Goal: Task Accomplishment & Management: Complete application form

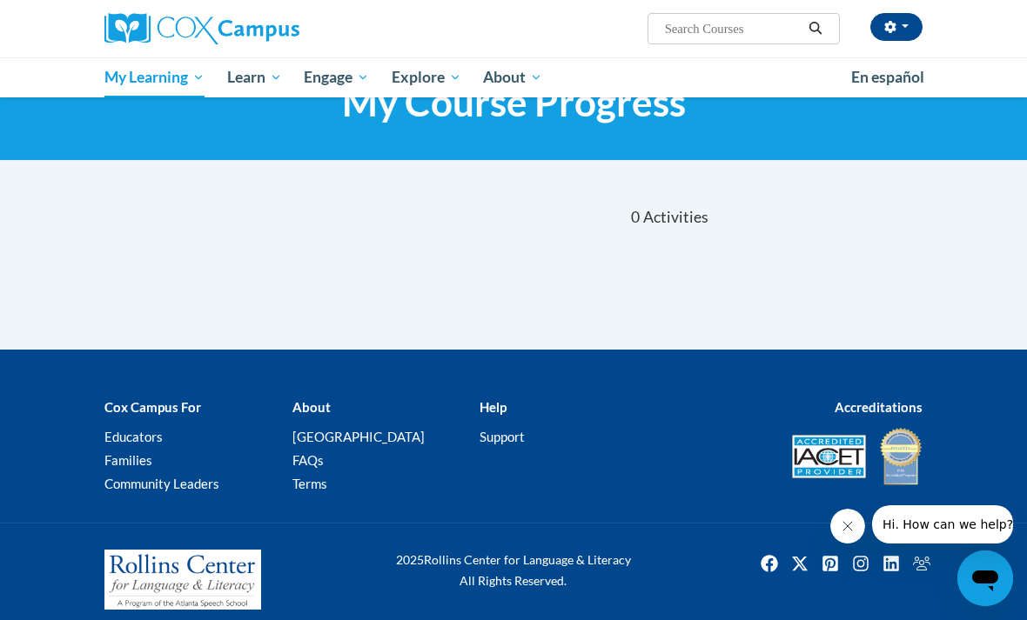
click at [396, 227] on div at bounding box center [434, 211] width 158 height 40
click at [881, 28] on button "button" at bounding box center [896, 27] width 52 height 28
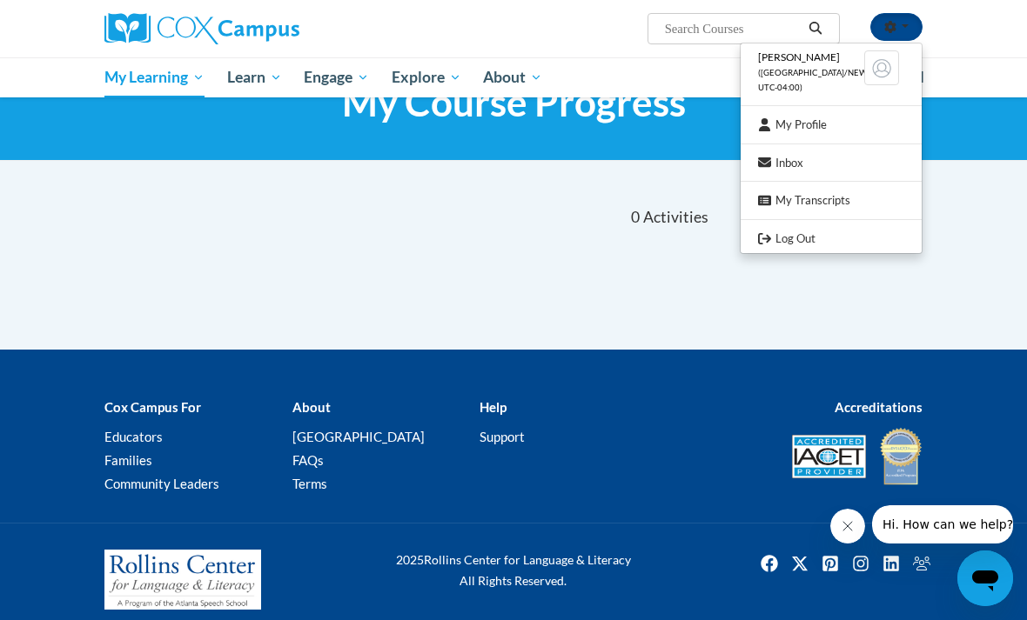
click at [829, 156] on link "Inbox" at bounding box center [830, 163] width 181 height 22
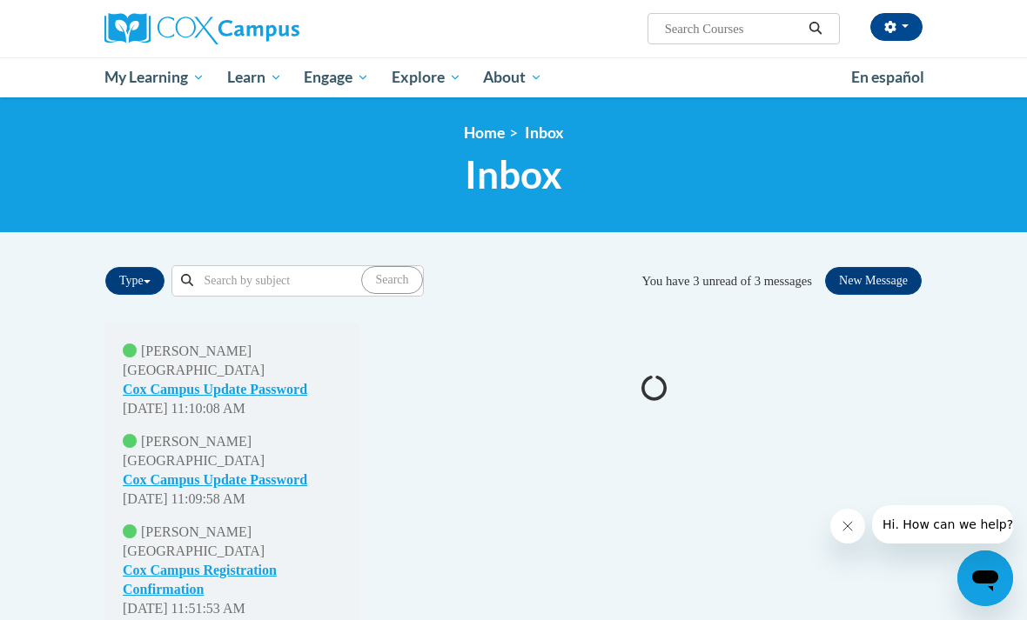
click at [880, 27] on button "button" at bounding box center [896, 27] width 52 height 28
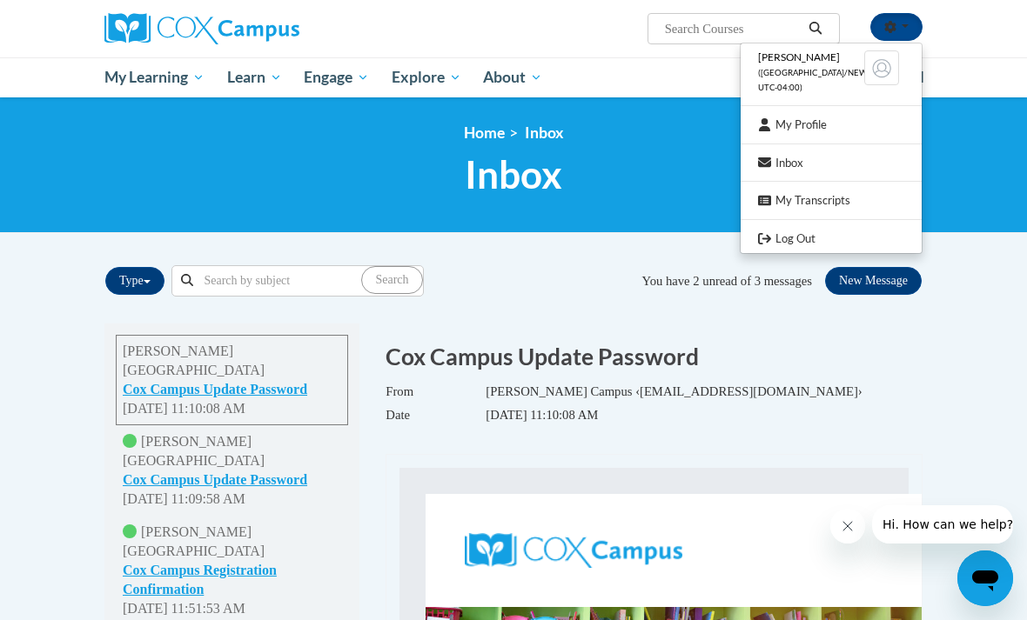
click at [849, 117] on link "My Profile" at bounding box center [830, 125] width 181 height 22
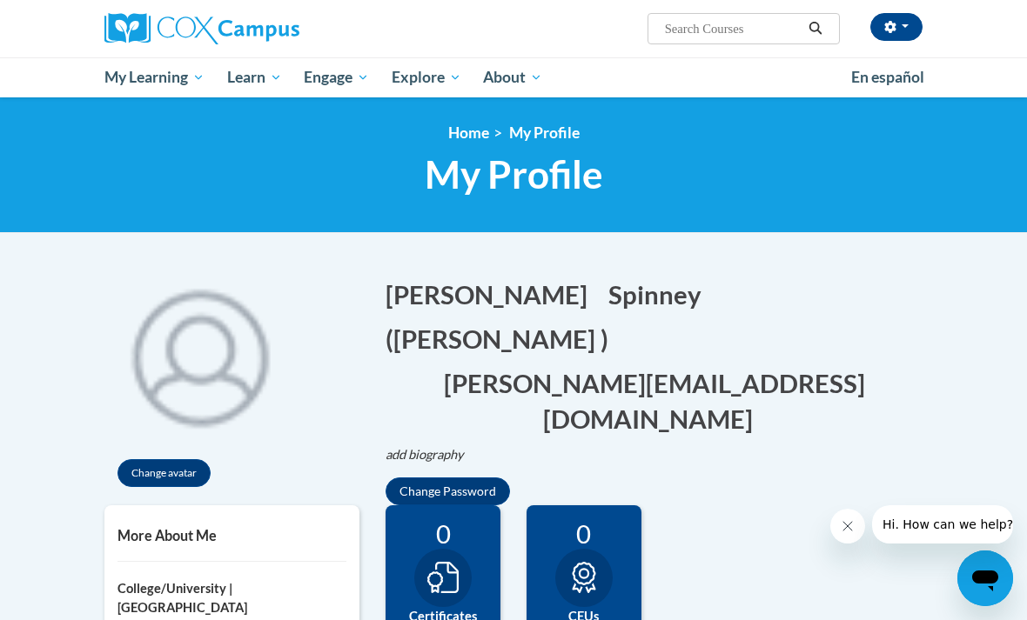
click at [893, 26] on icon "button" at bounding box center [889, 27] width 11 height 12
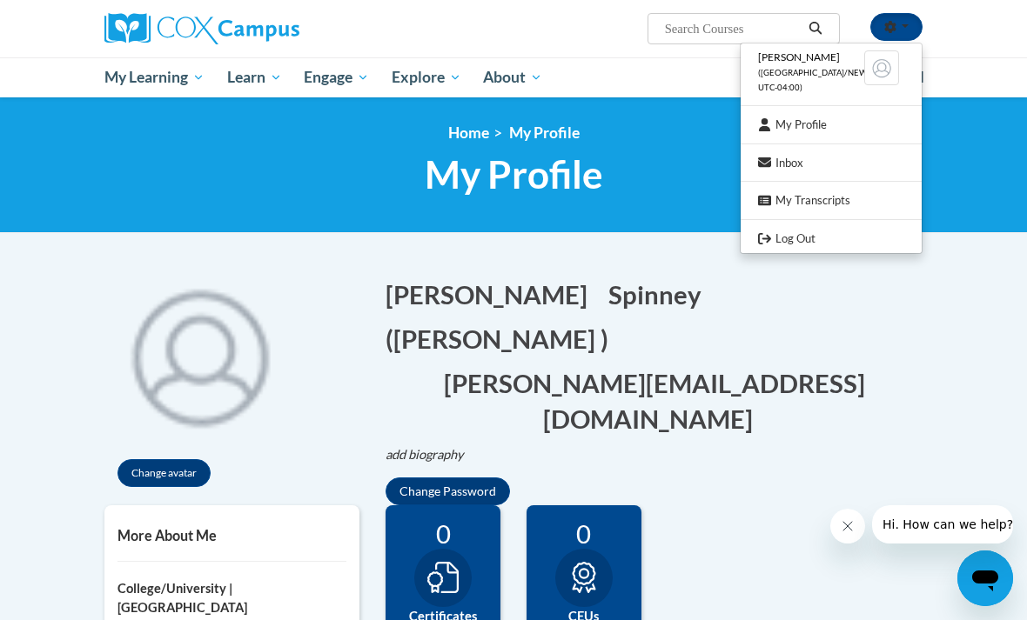
click at [813, 228] on link "Log Out" at bounding box center [830, 239] width 181 height 22
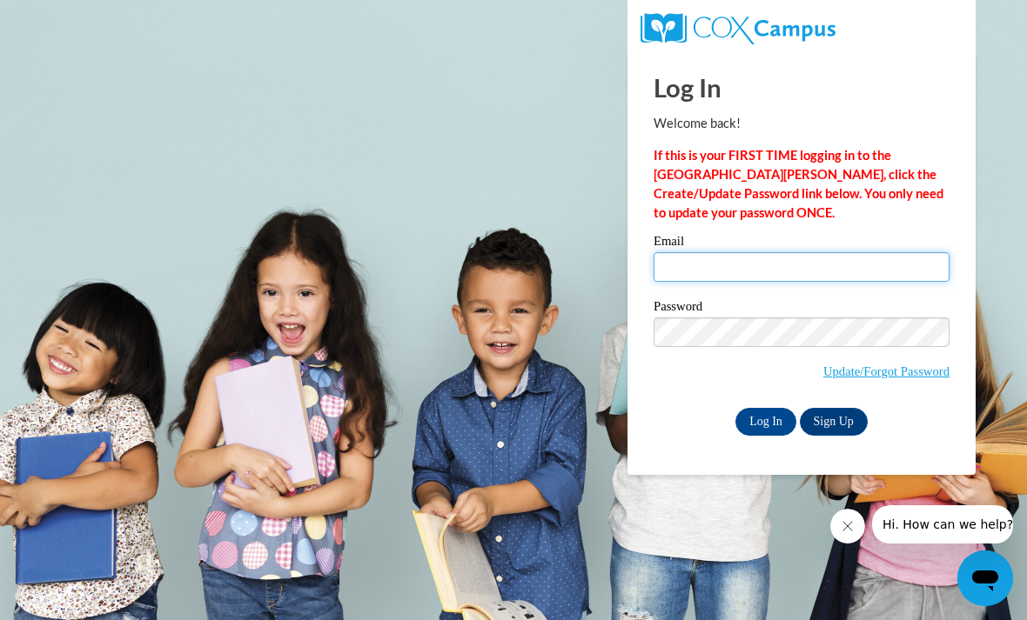
click at [762, 262] on input "Email" at bounding box center [801, 267] width 296 height 30
type input "jason_spinney@coeuml.org"
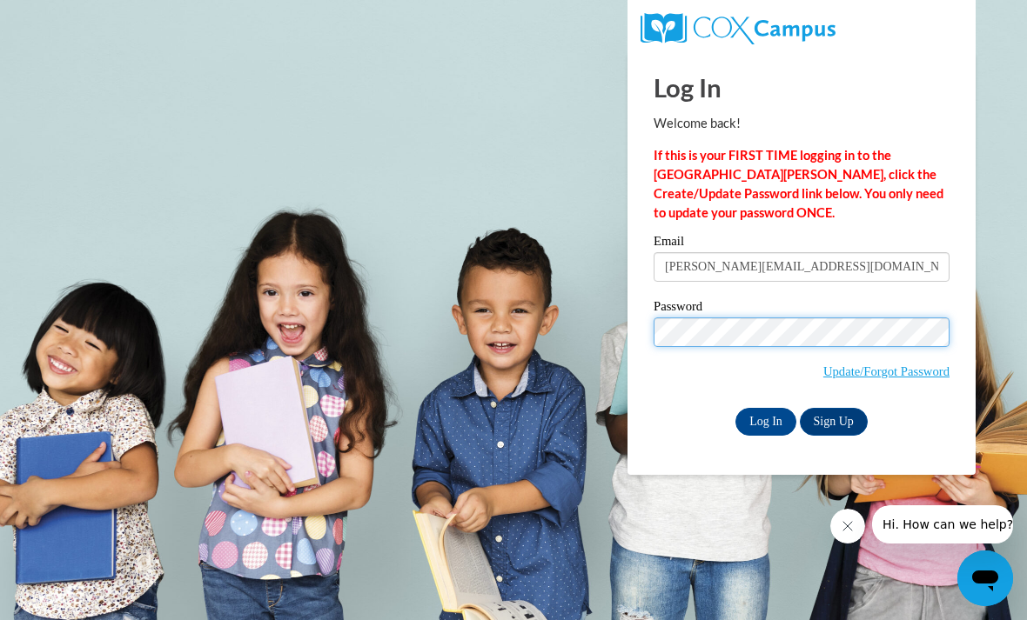
click at [766, 420] on input "Log In" at bounding box center [765, 422] width 61 height 28
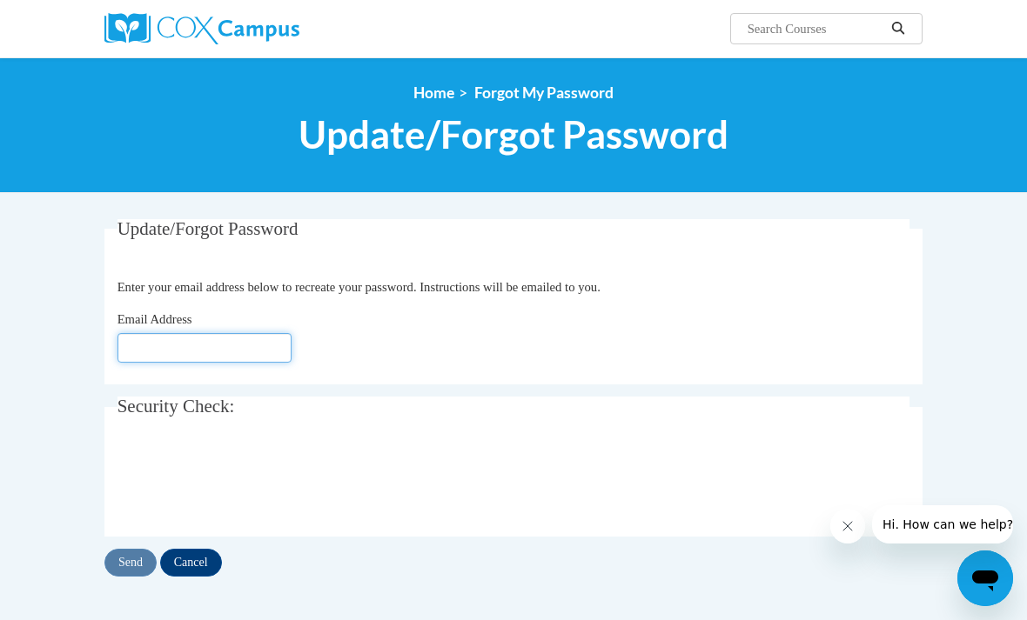
click at [210, 335] on input "Email Address" at bounding box center [204, 348] width 174 height 30
type input "[PERSON_NAME][EMAIL_ADDRESS][DOMAIN_NAME]"
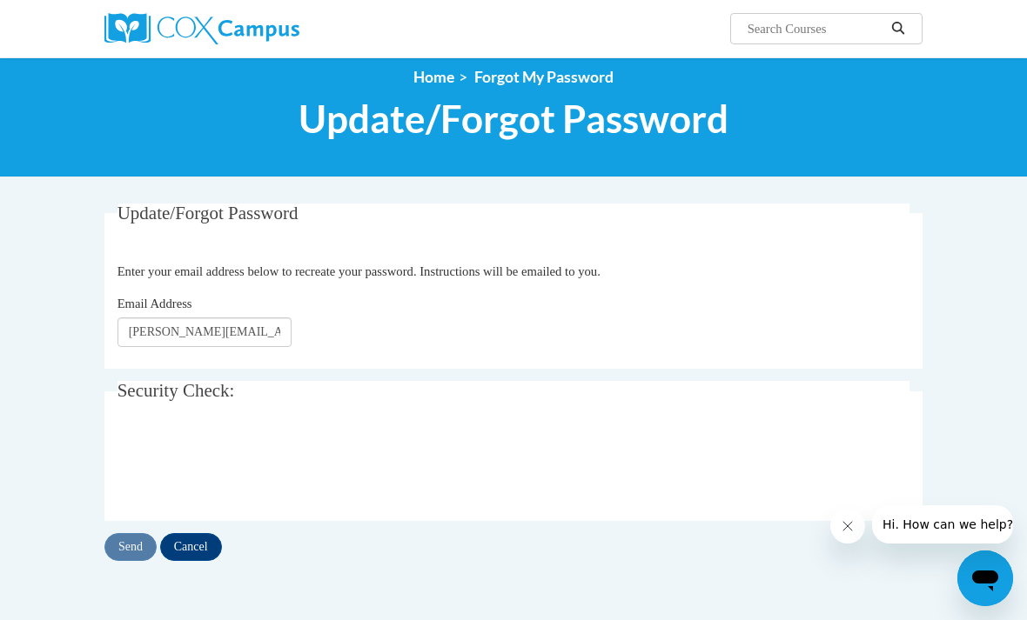
scroll to position [20, 0]
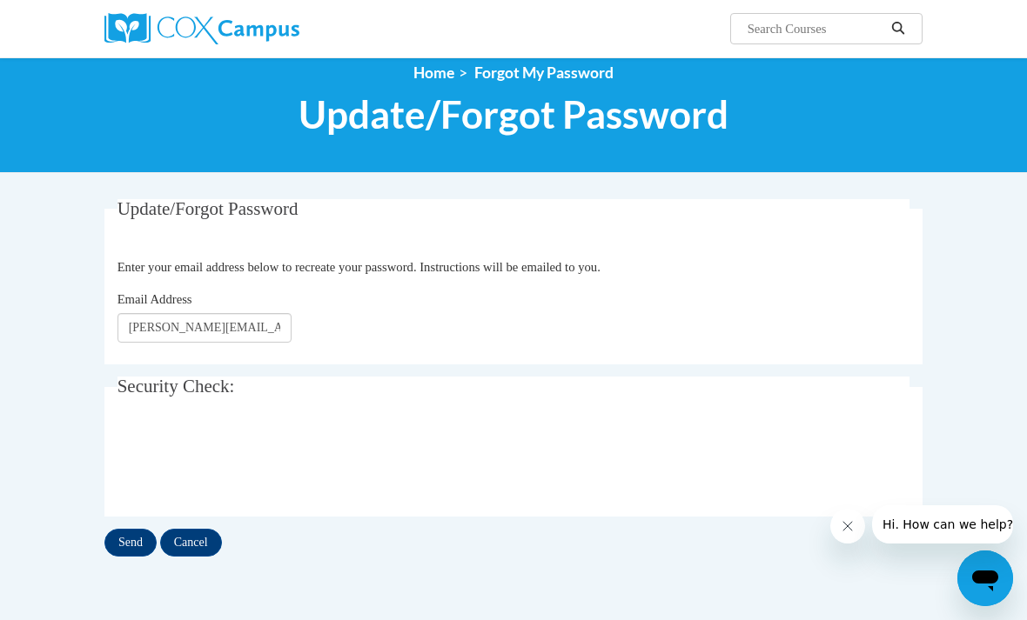
click at [132, 534] on input "Send" at bounding box center [130, 543] width 52 height 28
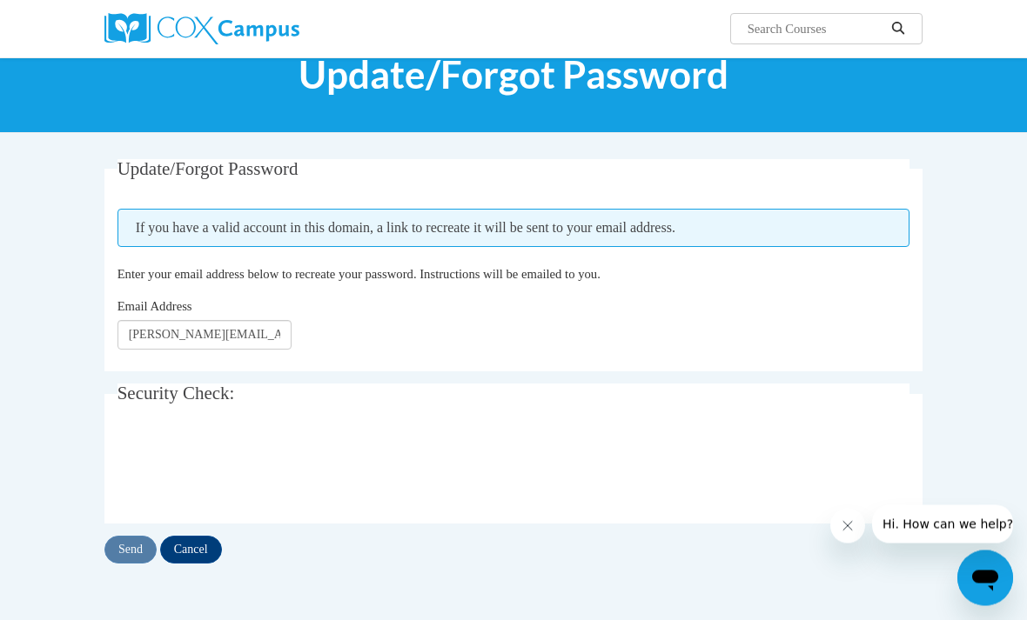
scroll to position [52, 0]
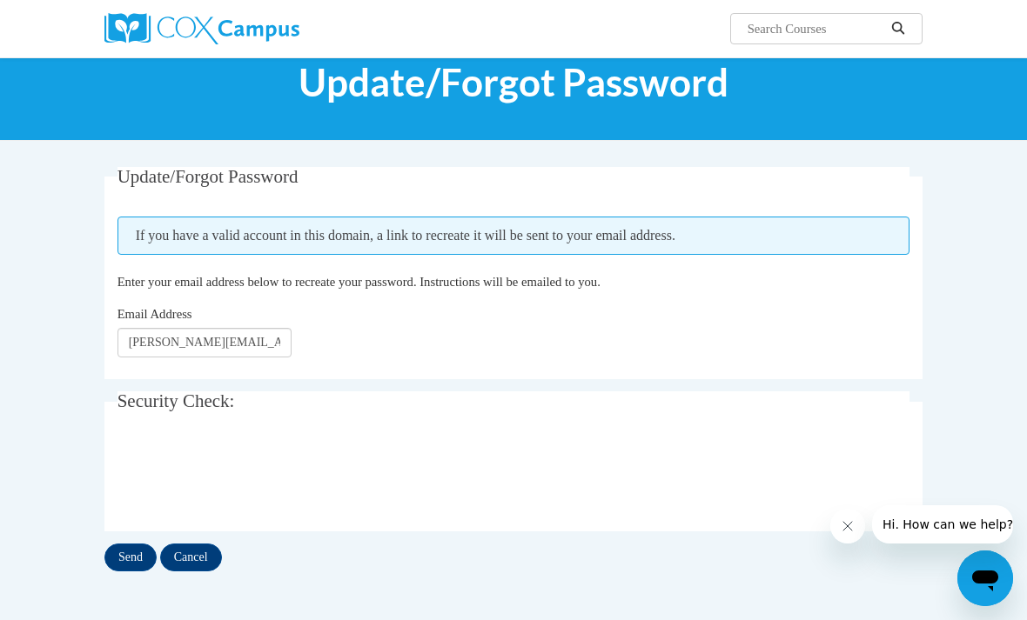
click at [128, 564] on input "Send" at bounding box center [130, 558] width 52 height 28
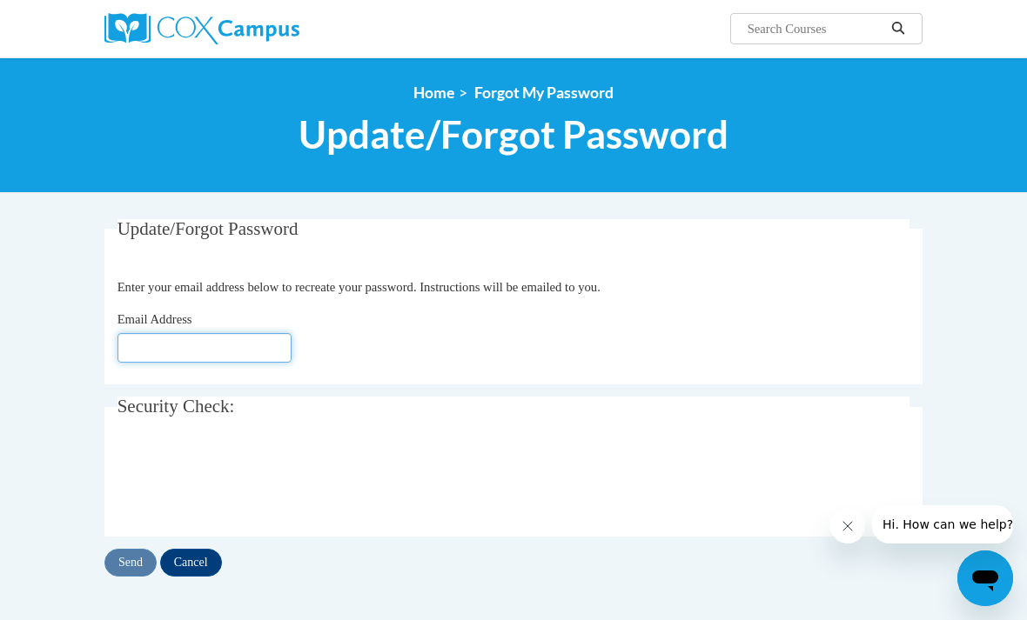
click at [180, 354] on input "Email Address" at bounding box center [204, 348] width 174 height 30
type input "[PERSON_NAME][EMAIL_ADDRESS][DOMAIN_NAME]"
click at [117, 560] on input "Send" at bounding box center [130, 563] width 52 height 28
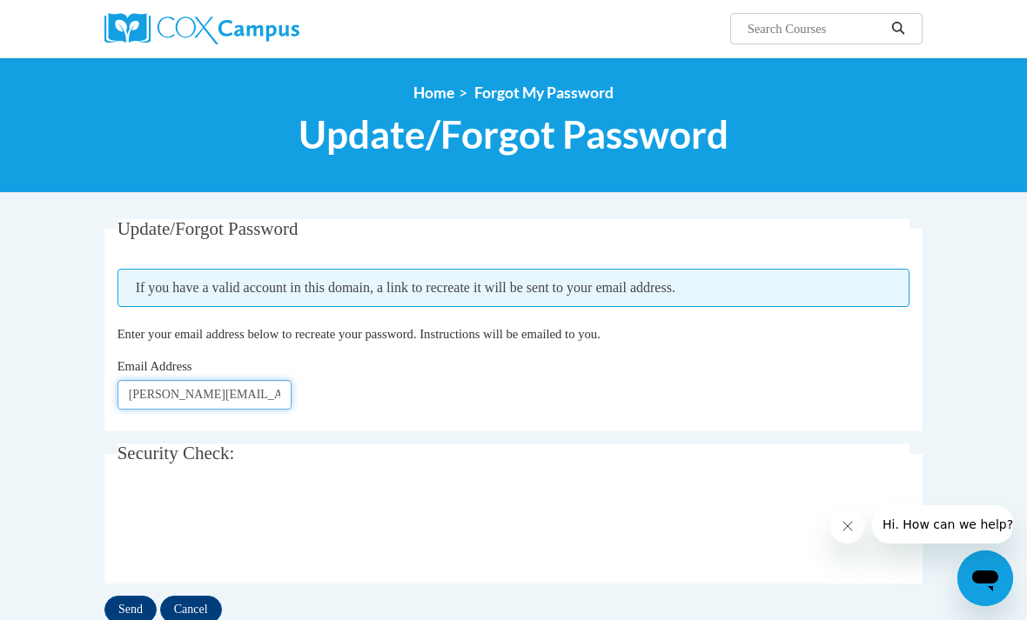
click at [226, 408] on input "Jason_spinney@coeuml.edu" at bounding box center [204, 395] width 174 height 30
click at [137, 614] on input "Send" at bounding box center [130, 610] width 52 height 28
click at [273, 386] on input "[PERSON_NAME][EMAIL_ADDRESS][DOMAIN_NAME]" at bounding box center [204, 395] width 174 height 30
click at [269, 395] on input "[PERSON_NAME][EMAIL_ADDRESS][DOMAIN_NAME]" at bounding box center [204, 395] width 174 height 30
type input "[PERSON_NAME][EMAIL_ADDRESS][DOMAIN_NAME]"
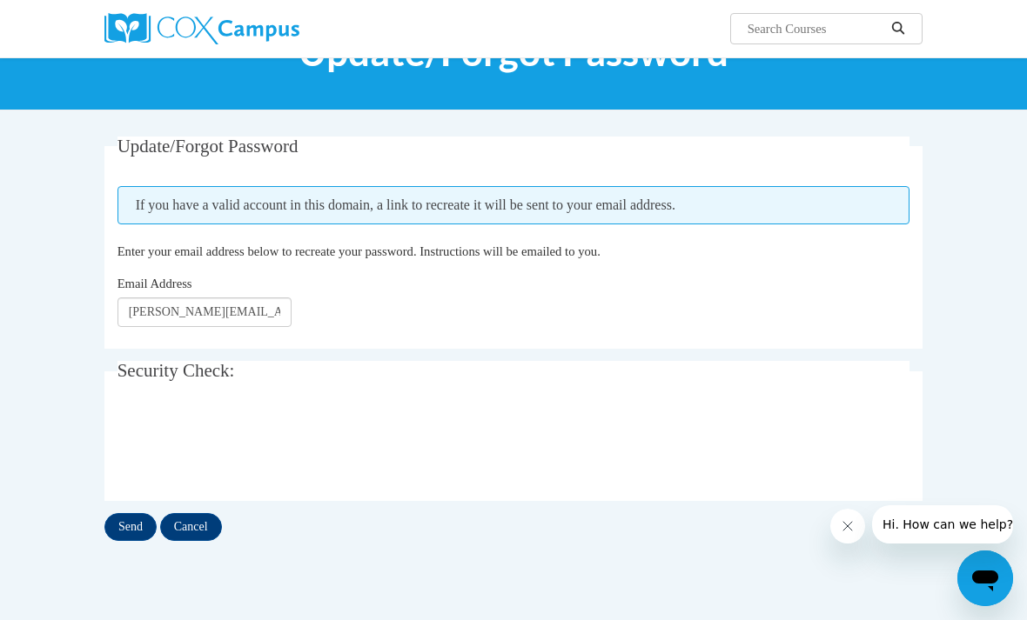
scroll to position [82, 0]
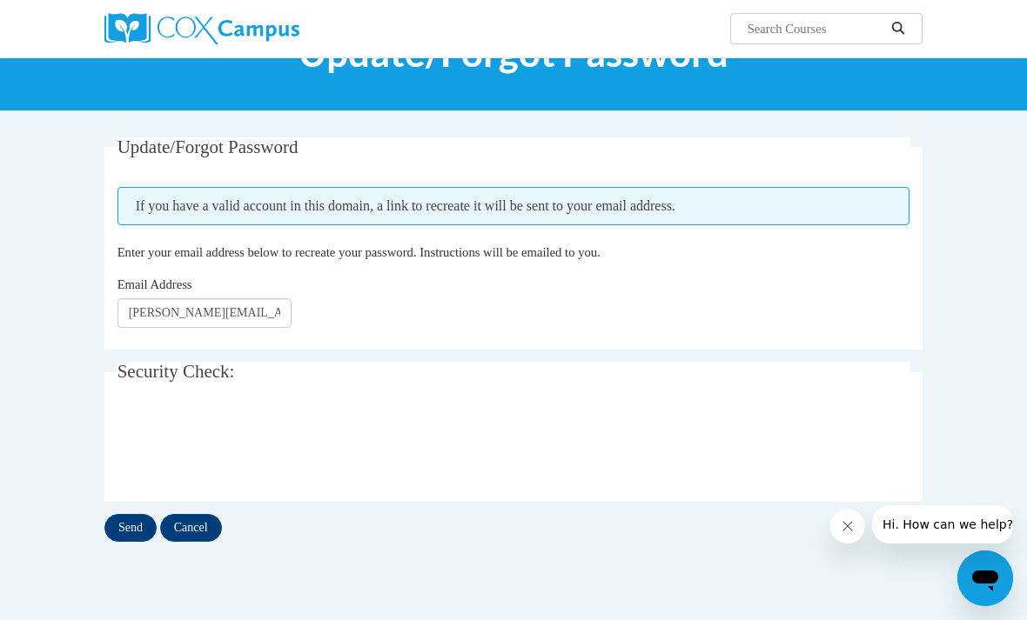
click at [124, 522] on input "Send" at bounding box center [130, 528] width 52 height 28
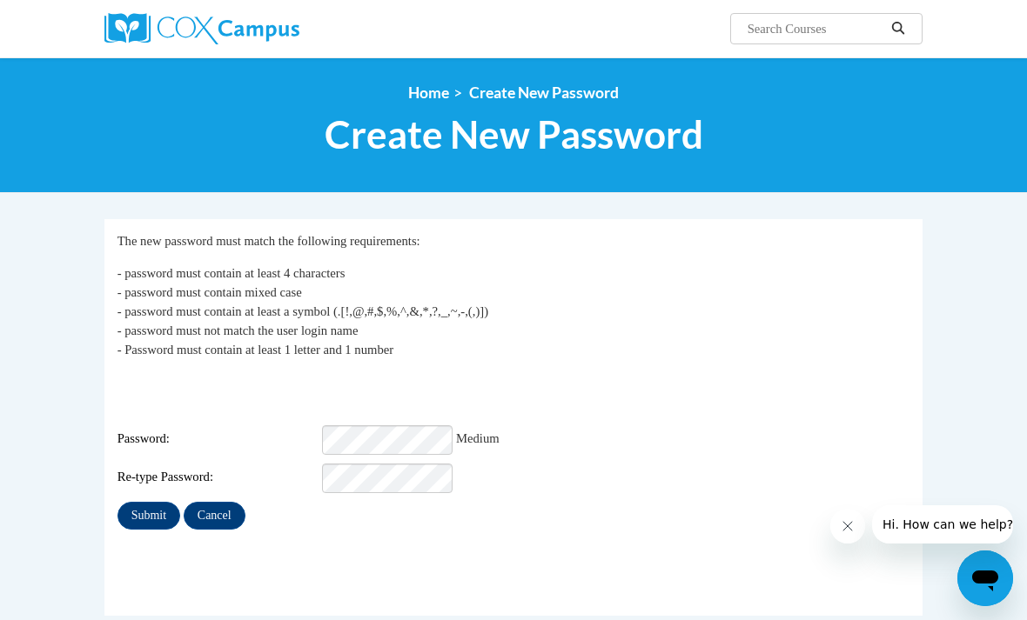
click at [144, 502] on input "Submit" at bounding box center [148, 516] width 63 height 28
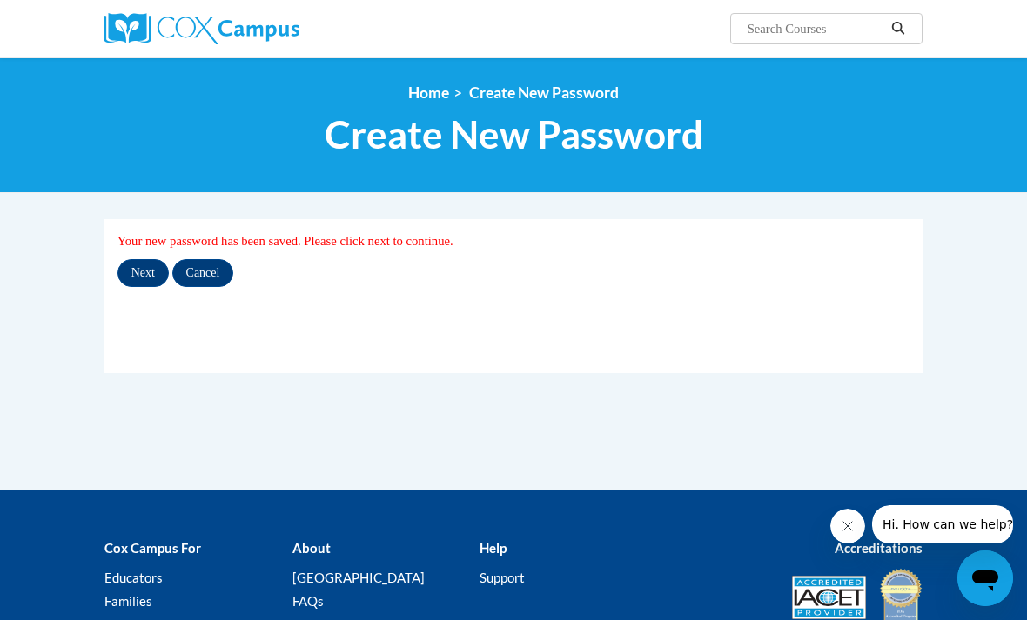
click at [135, 269] on input "Next" at bounding box center [142, 273] width 51 height 28
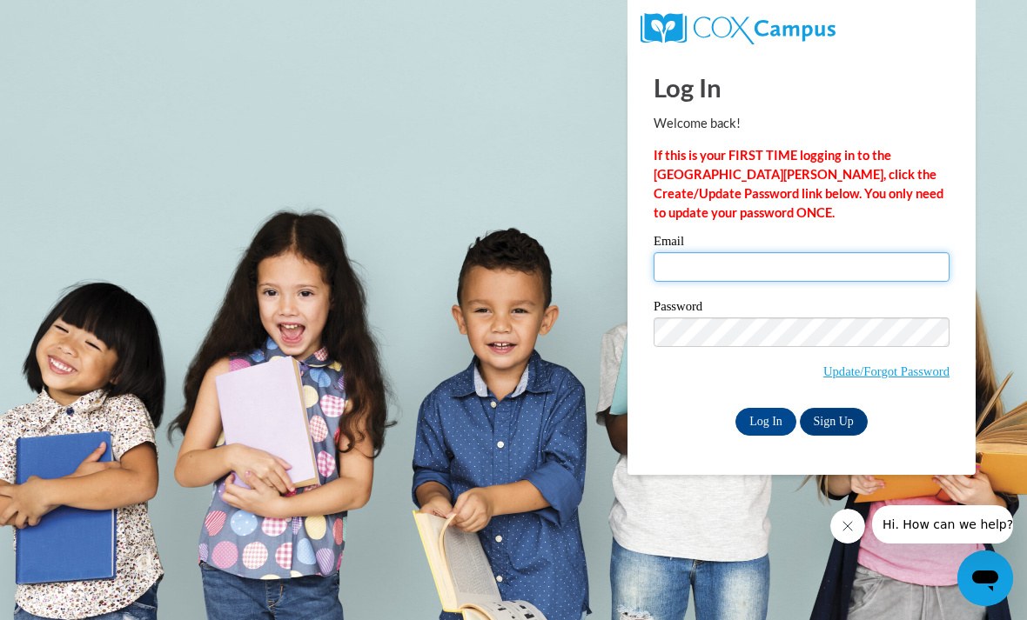
click at [718, 272] on input "Email" at bounding box center [801, 267] width 296 height 30
type input "[PERSON_NAME][EMAIL_ADDRESS][DOMAIN_NAME]"
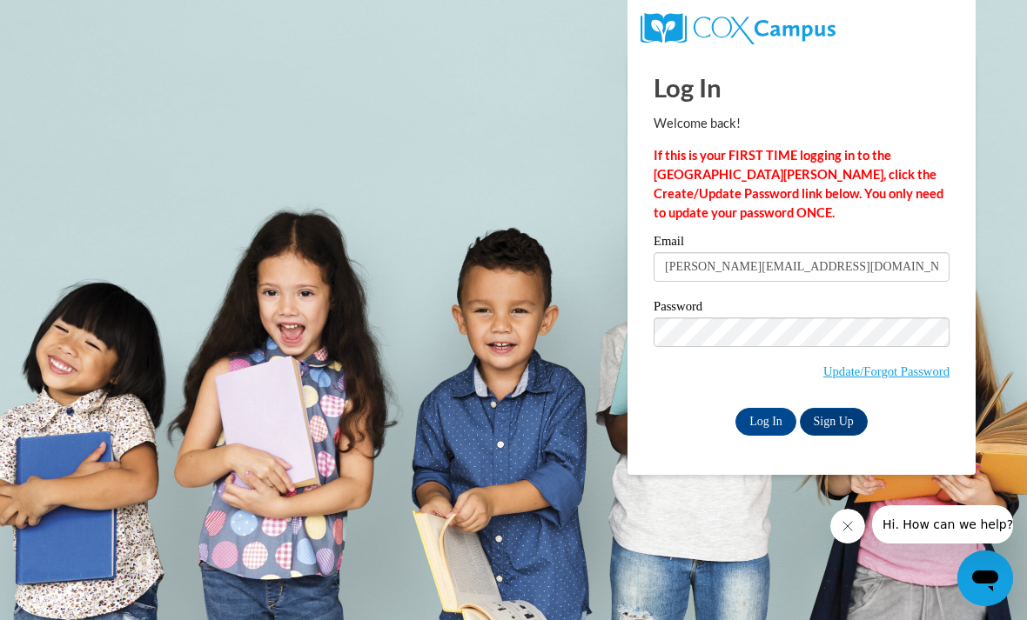
click at [720, 304] on label "Password" at bounding box center [801, 308] width 296 height 17
click at [765, 425] on input "Log In" at bounding box center [765, 422] width 61 height 28
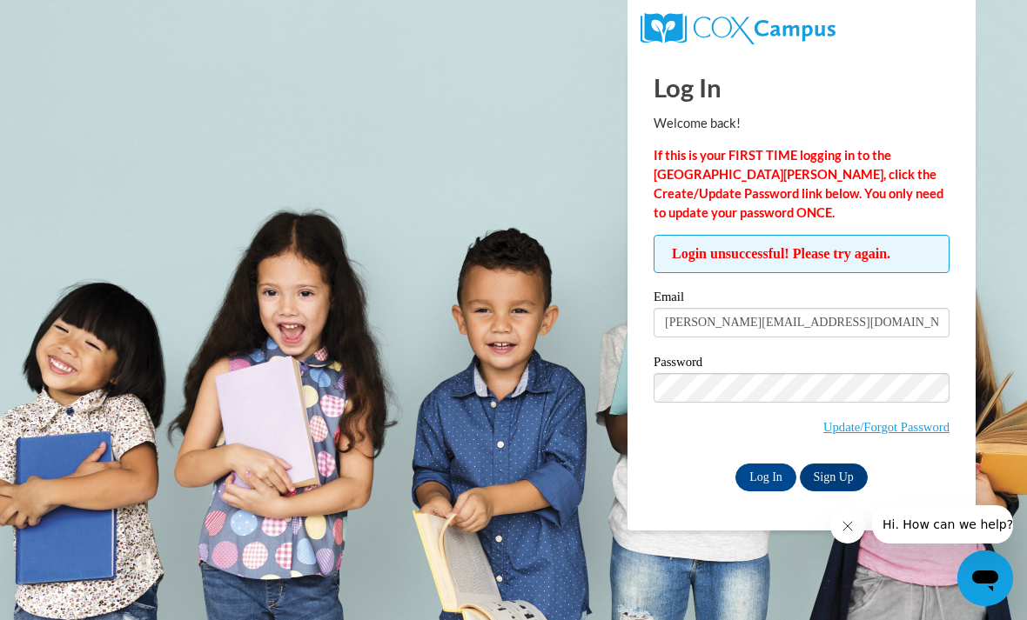
click at [764, 474] on input "Log In" at bounding box center [765, 478] width 61 height 28
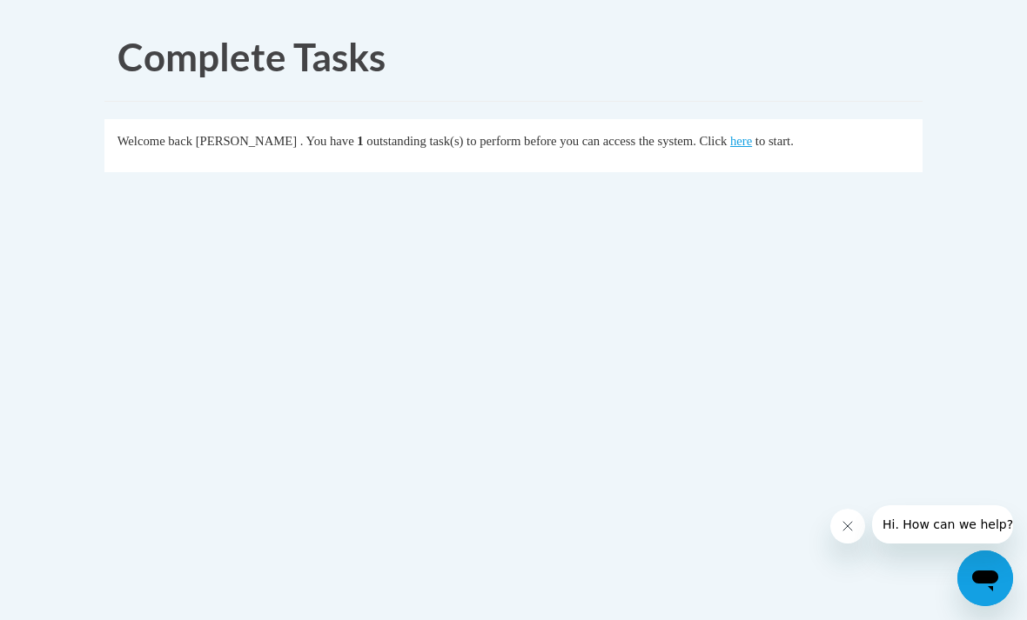
click at [730, 138] on link "here" at bounding box center [741, 141] width 22 height 14
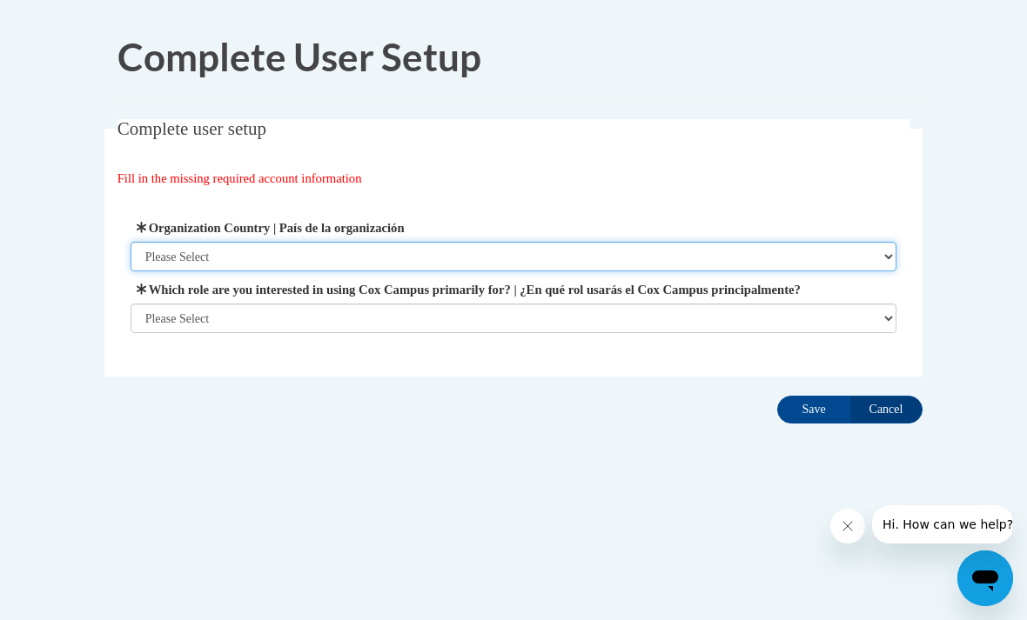
click at [859, 269] on select "Please Select [GEOGRAPHIC_DATA] | [GEOGRAPHIC_DATA] Outside of [GEOGRAPHIC_DATA…" at bounding box center [513, 257] width 766 height 30
select select "ad49bcad-a171-4b2e-b99c-48b446064914"
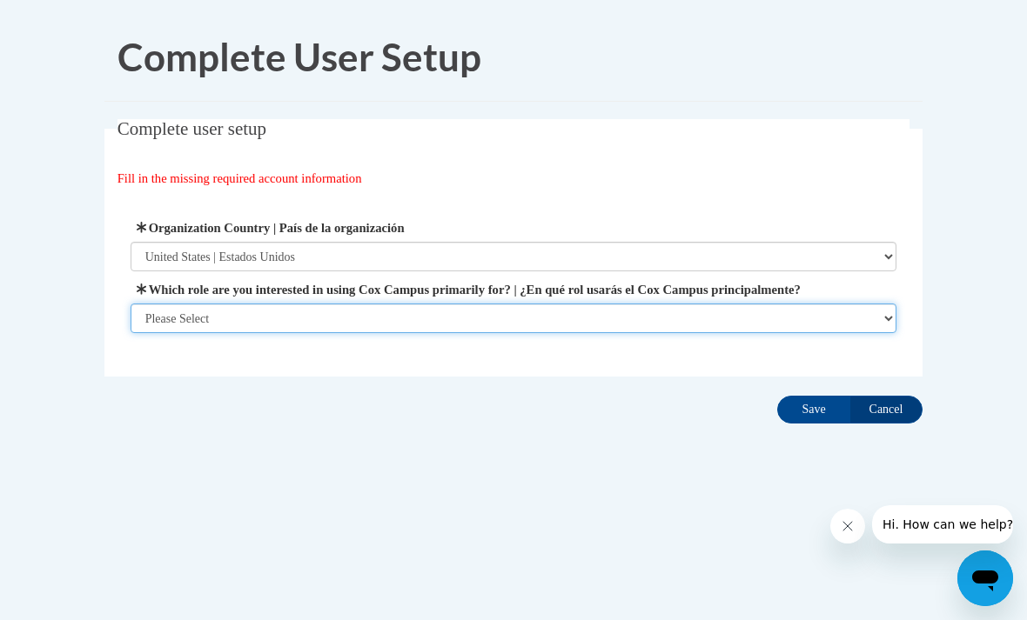
click at [567, 324] on select "Please Select College/University | Colegio/Universidad Community/Nonprofit Part…" at bounding box center [513, 319] width 766 height 30
select select "5a18ea06-2b54-4451-96f2-d152daf9eac5"
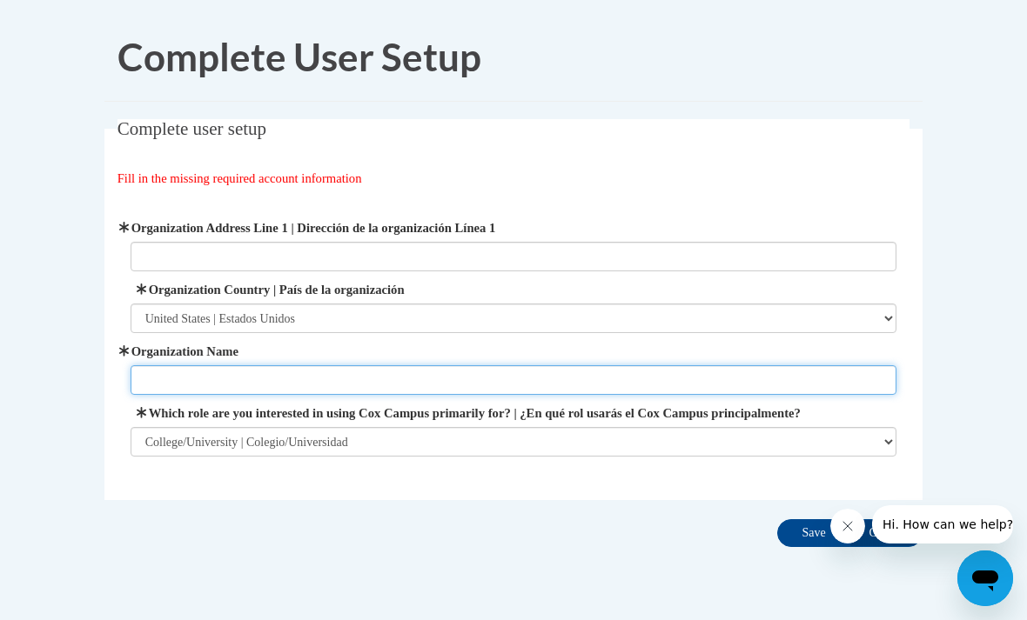
click at [451, 379] on input "Organization Name" at bounding box center [513, 380] width 766 height 30
type input "UMass Lowell"
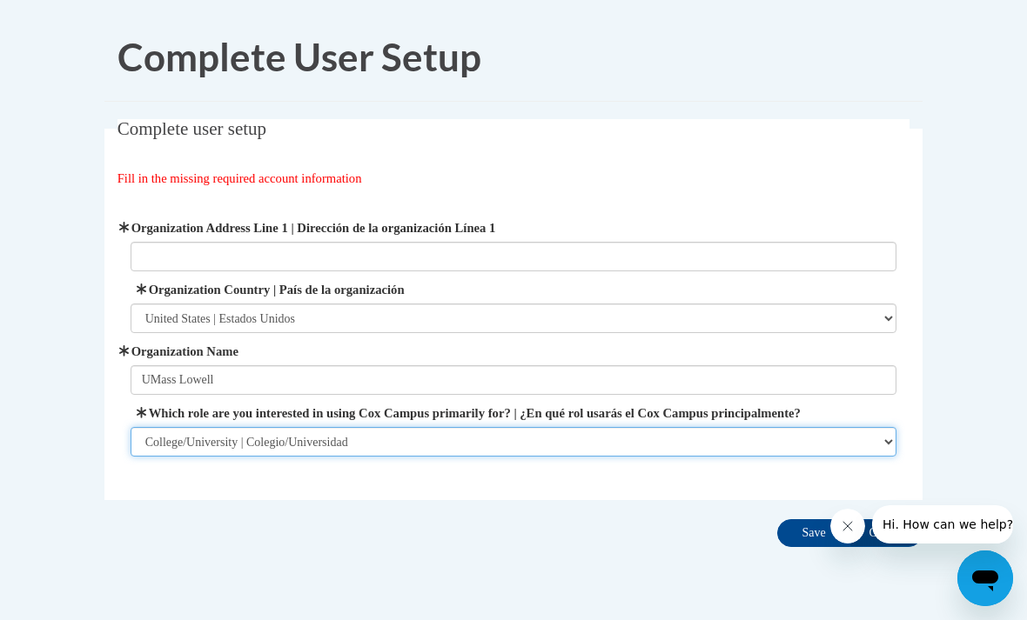
click at [567, 445] on select "Please Select College/University | Colegio/Universidad Community/Nonprofit Part…" at bounding box center [513, 442] width 766 height 30
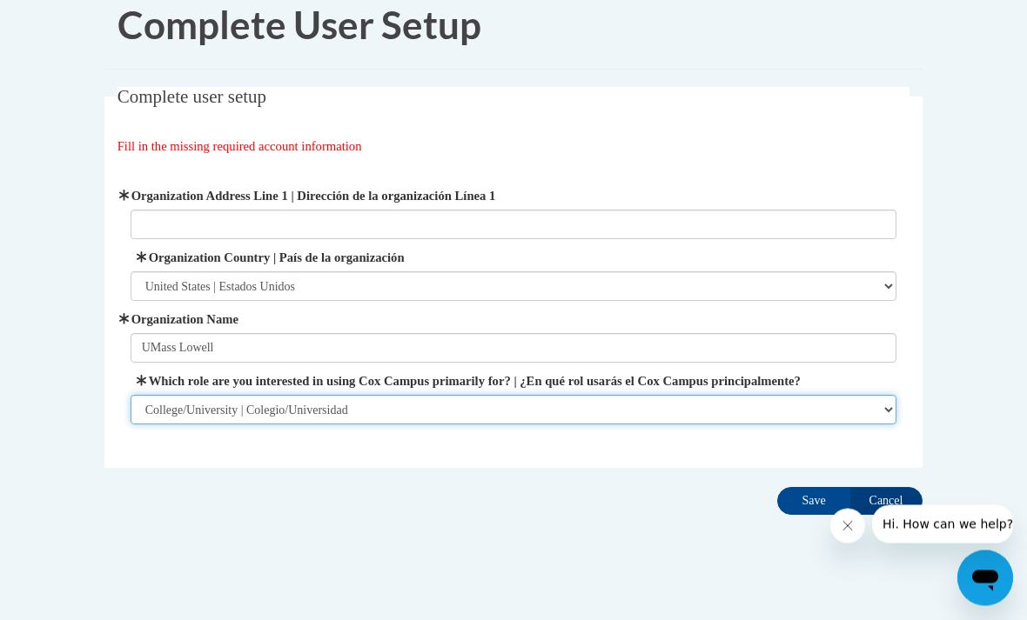
scroll to position [50, 0]
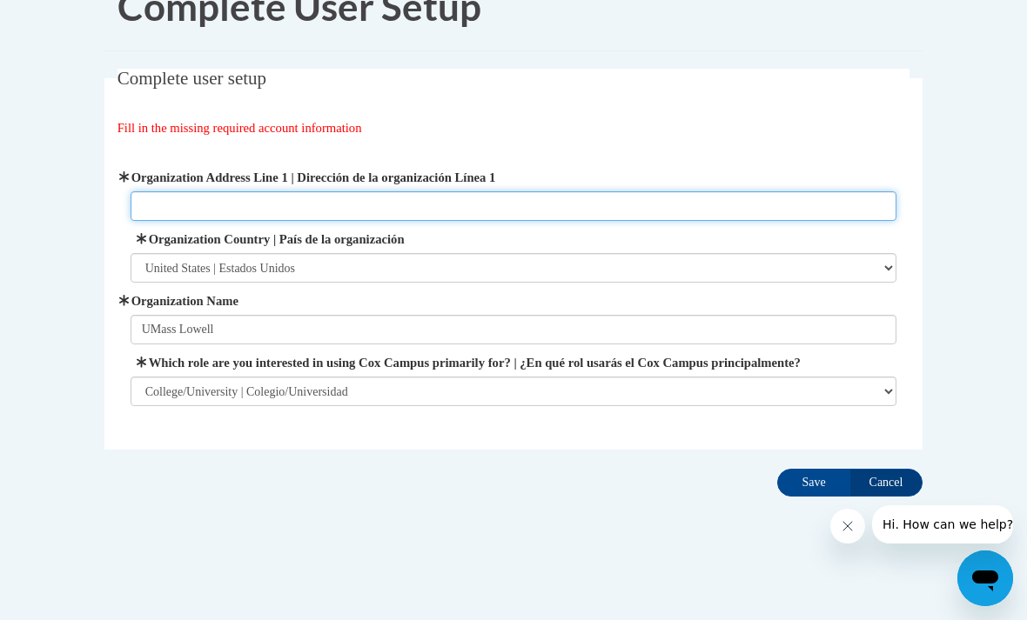
click at [198, 209] on input "Organization Address Line 1 | Dirección de la organización Línea 1" at bounding box center [513, 206] width 766 height 30
type input "[STREET_ADDRESS]"
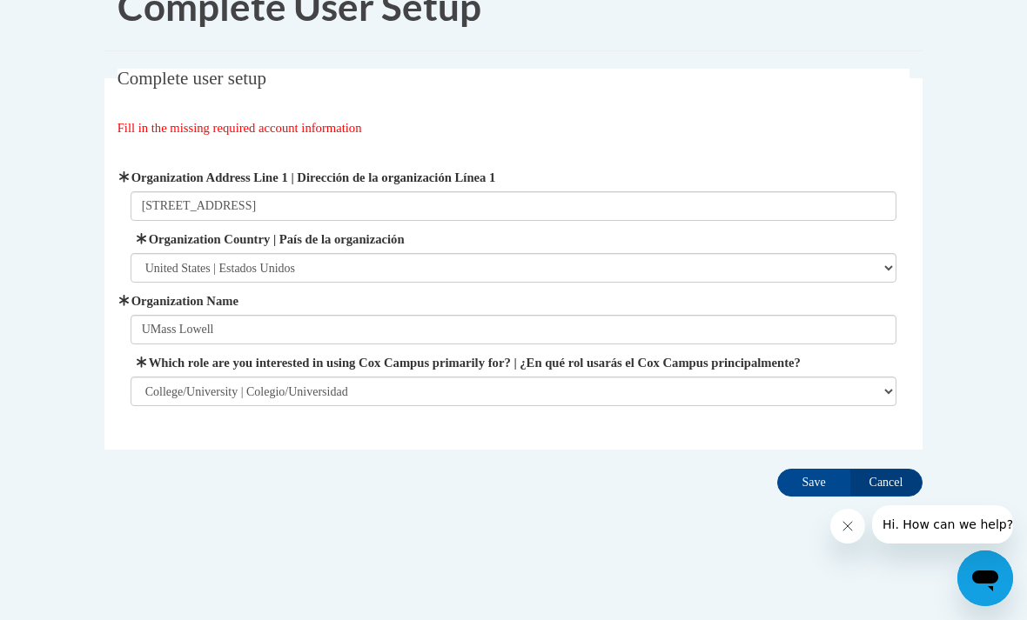
click at [804, 473] on input "Save" at bounding box center [813, 483] width 73 height 28
